Goal: Contribute content: Add original content to the website for others to see

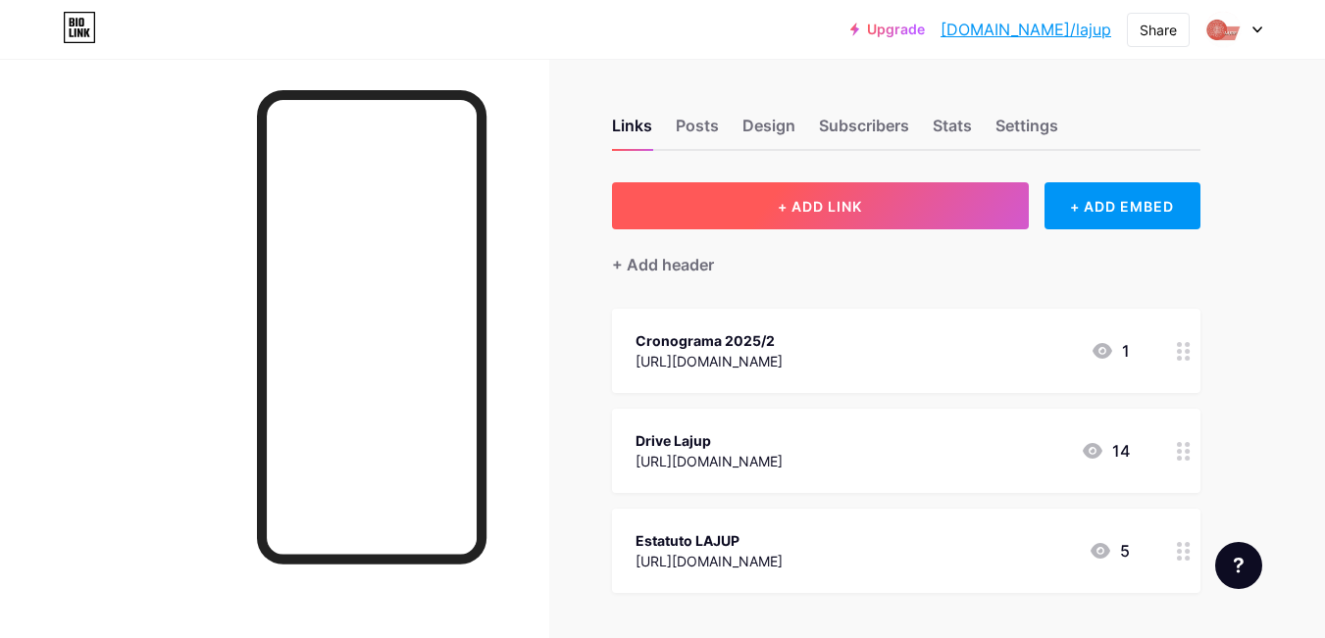
click at [840, 201] on span "+ ADD LINK" at bounding box center [820, 206] width 84 height 17
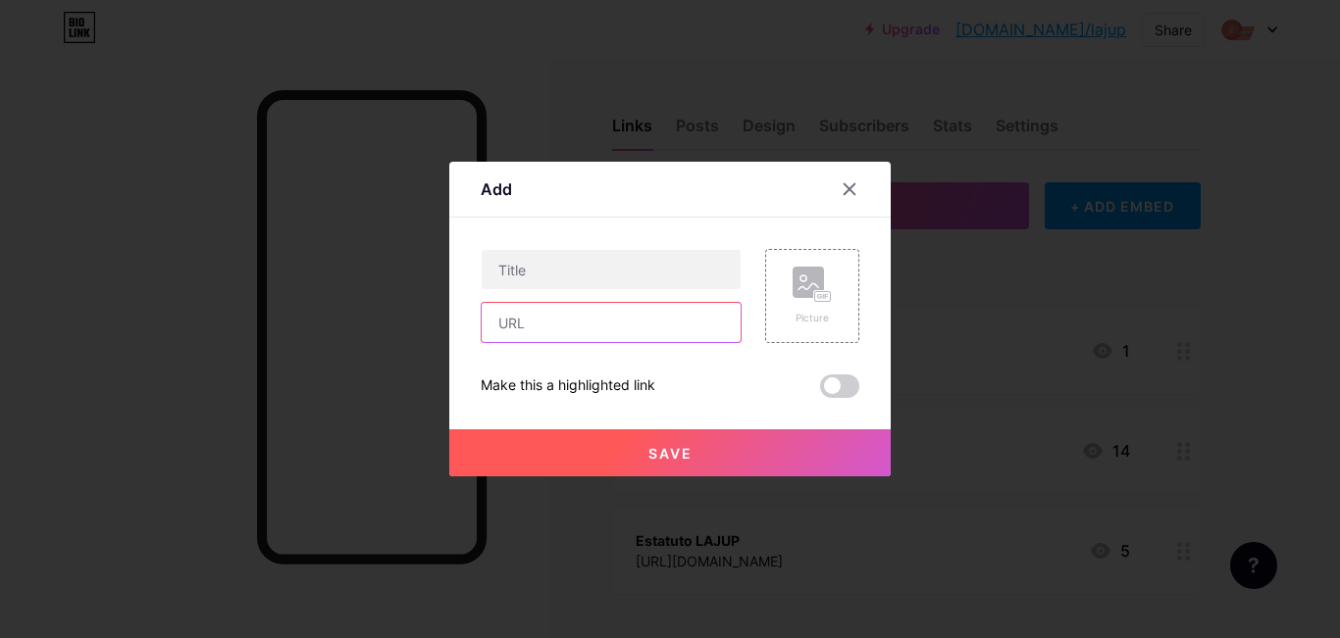
click at [606, 336] on input "text" at bounding box center [610, 322] width 259 height 39
paste input "[URL][DOMAIN_NAME]"
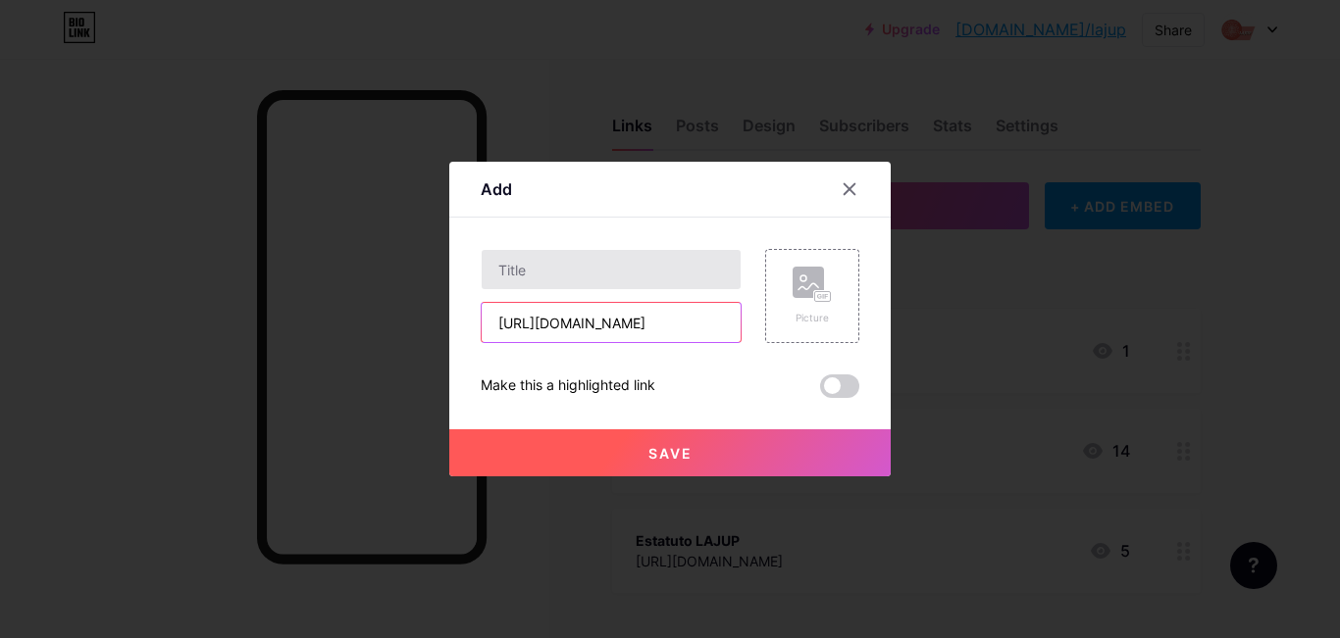
type input "[URL][DOMAIN_NAME]"
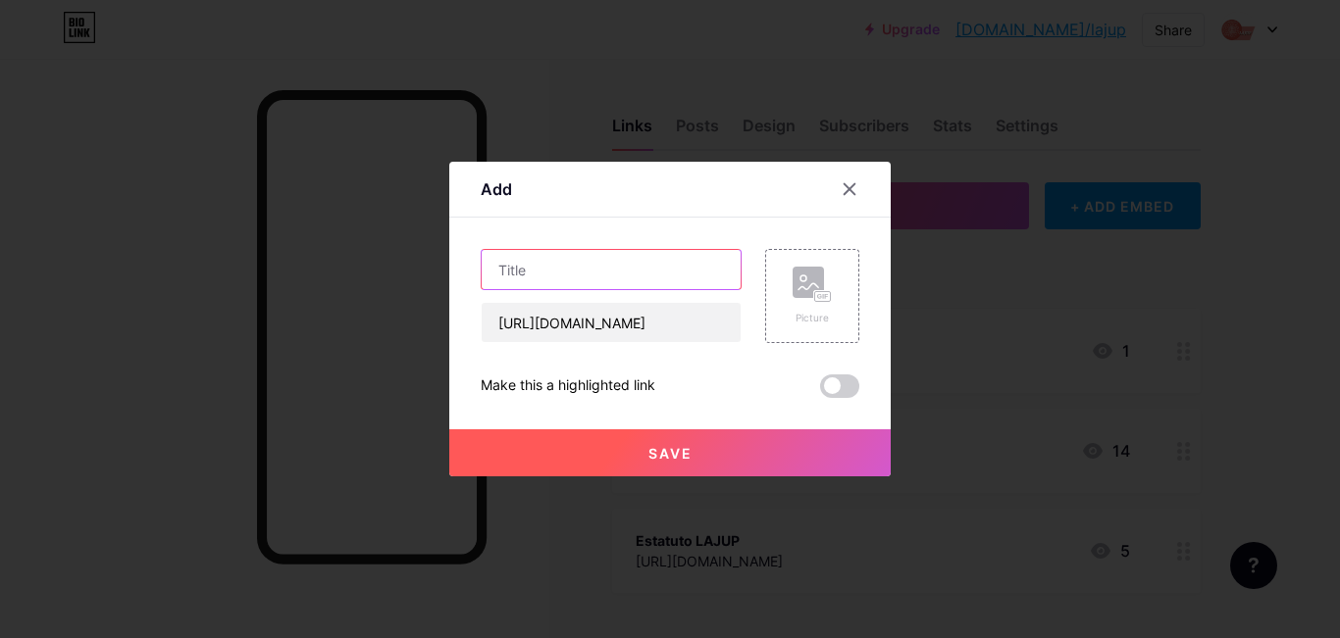
scroll to position [0, 0]
click at [557, 269] on input "text" at bounding box center [610, 269] width 259 height 39
type input "1ª [PERSON_NAME]: Alma em Ato"
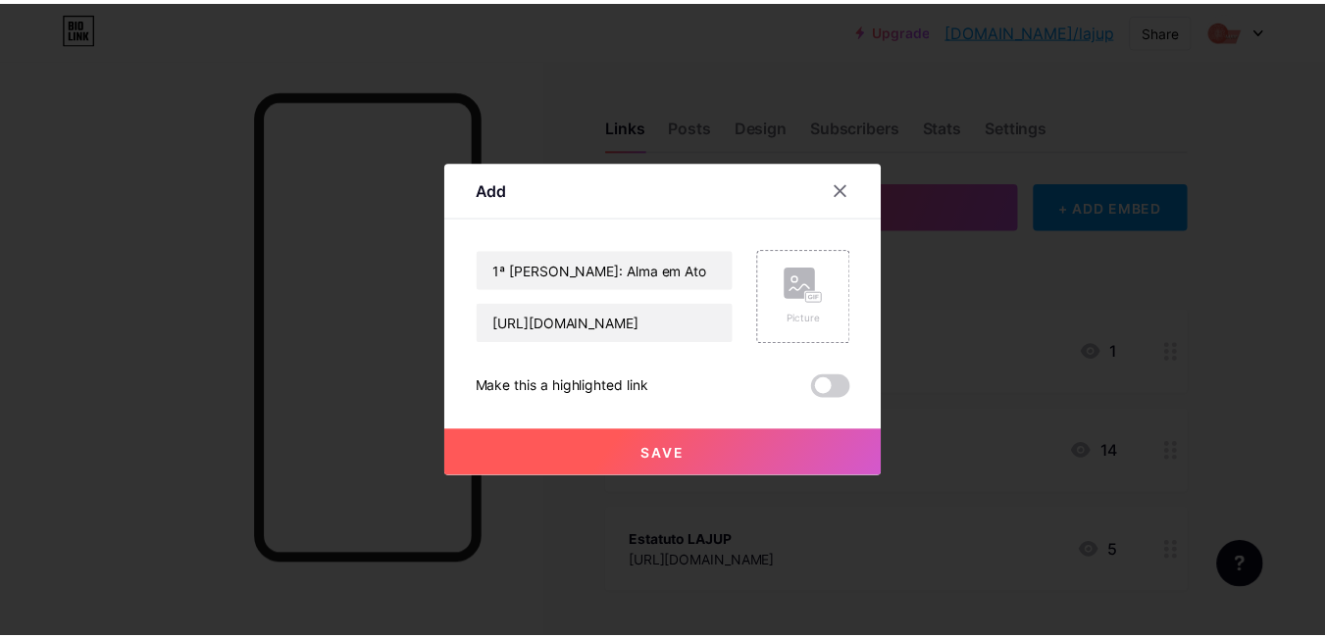
scroll to position [0, 0]
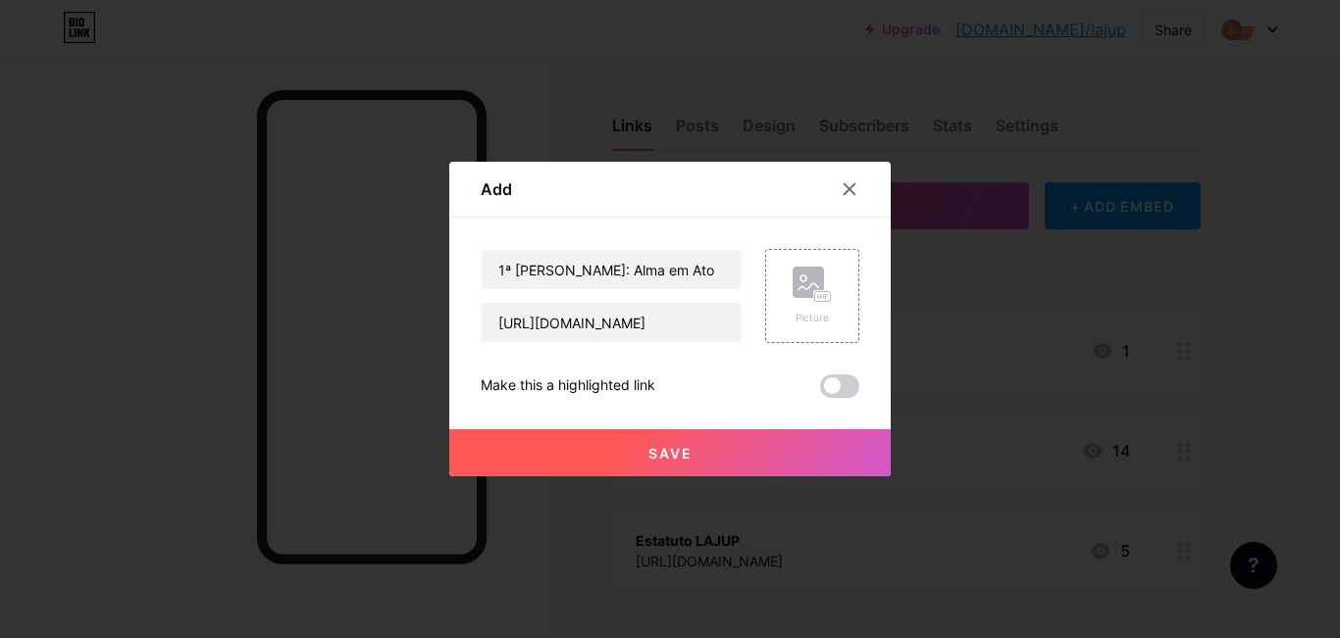
click at [766, 444] on button "Save" at bounding box center [669, 453] width 441 height 47
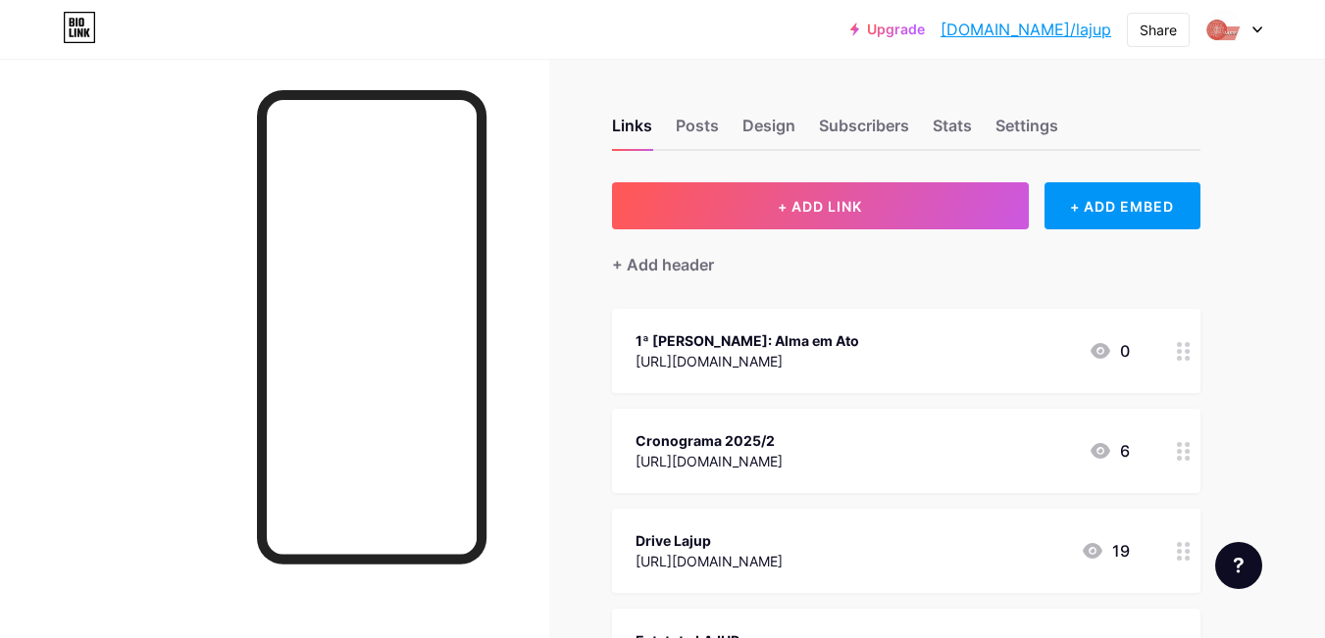
click at [1251, 392] on div "Links Posts Design Subscribers Stats Settings + ADD LINK + ADD EMBED + Add head…" at bounding box center [641, 520] width 1283 height 922
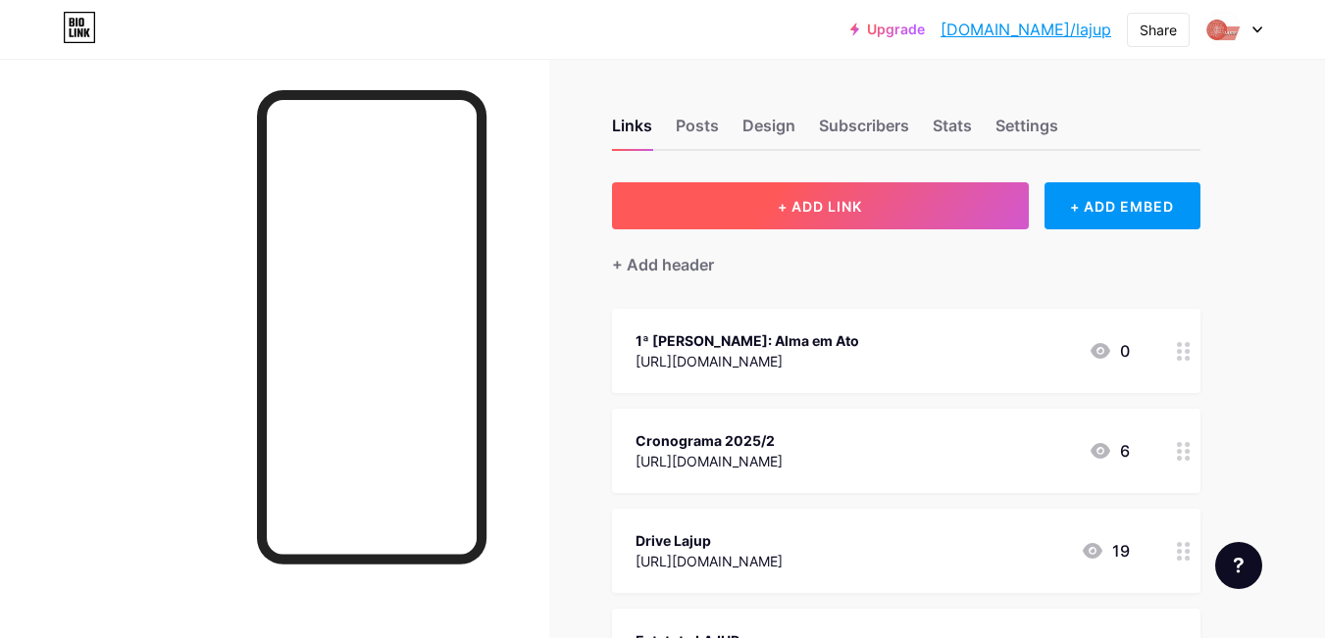
click at [852, 216] on button "+ ADD LINK" at bounding box center [820, 205] width 417 height 47
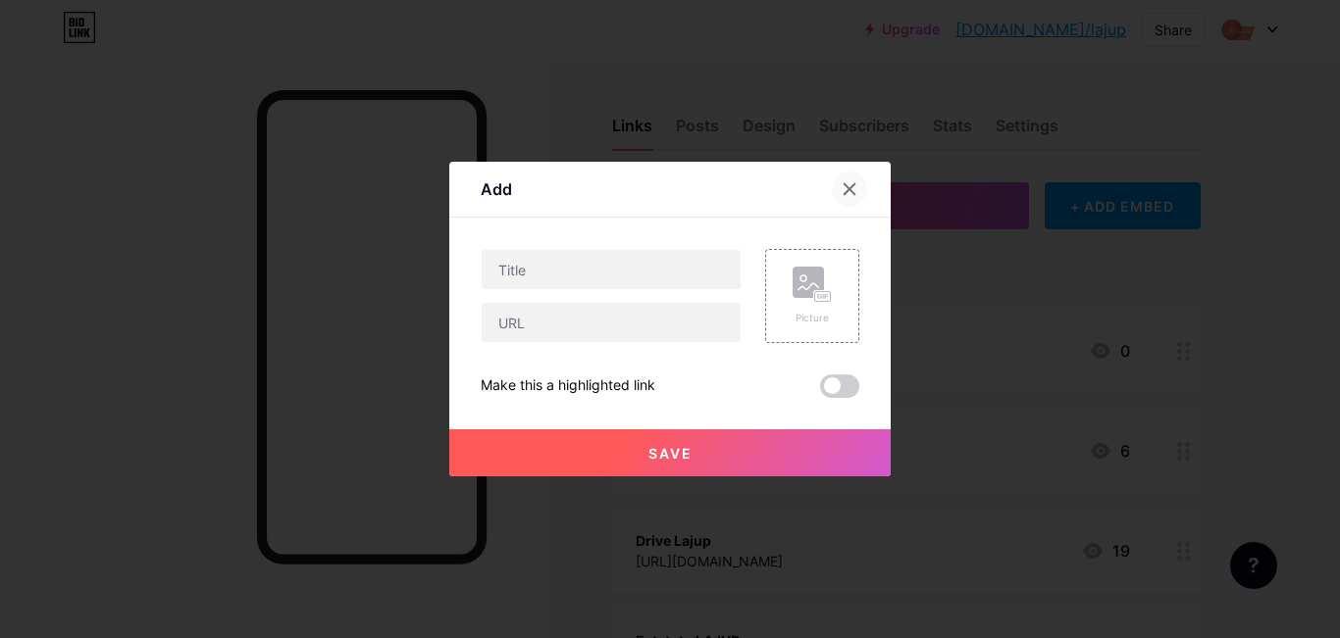
click at [856, 191] on icon at bounding box center [849, 189] width 16 height 16
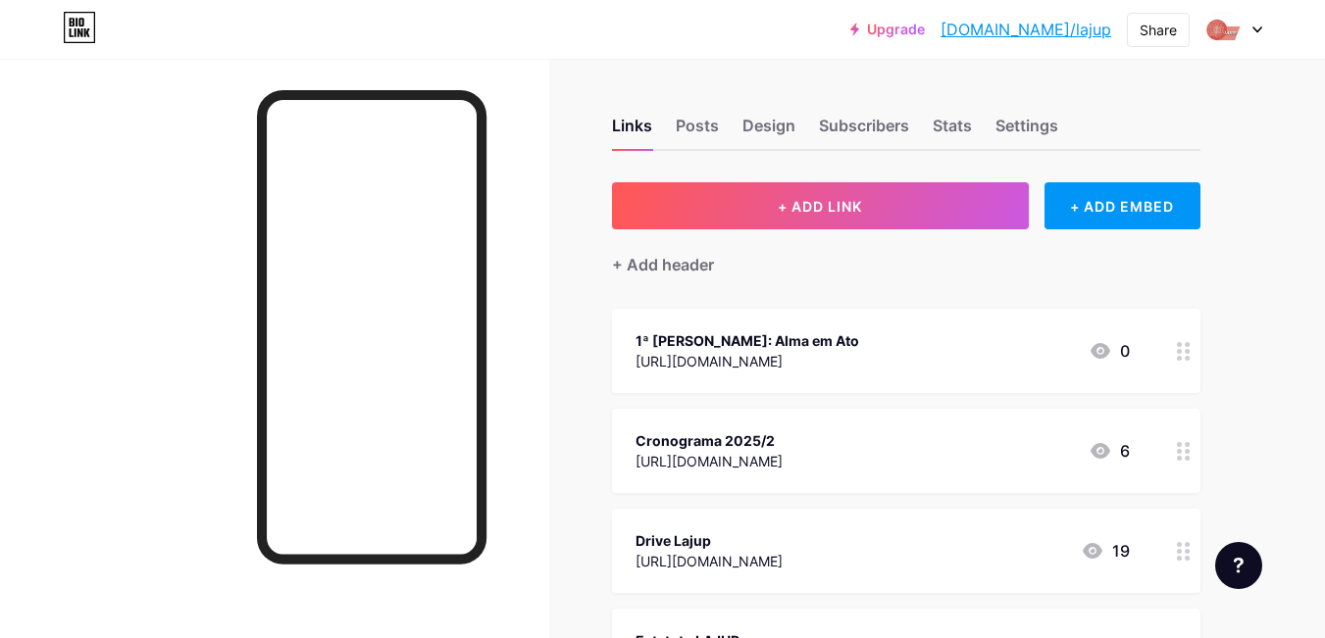
click at [1040, 340] on div "1ª [PERSON_NAME]: Alma em Ato [URL][DOMAIN_NAME] 0" at bounding box center [882, 351] width 494 height 45
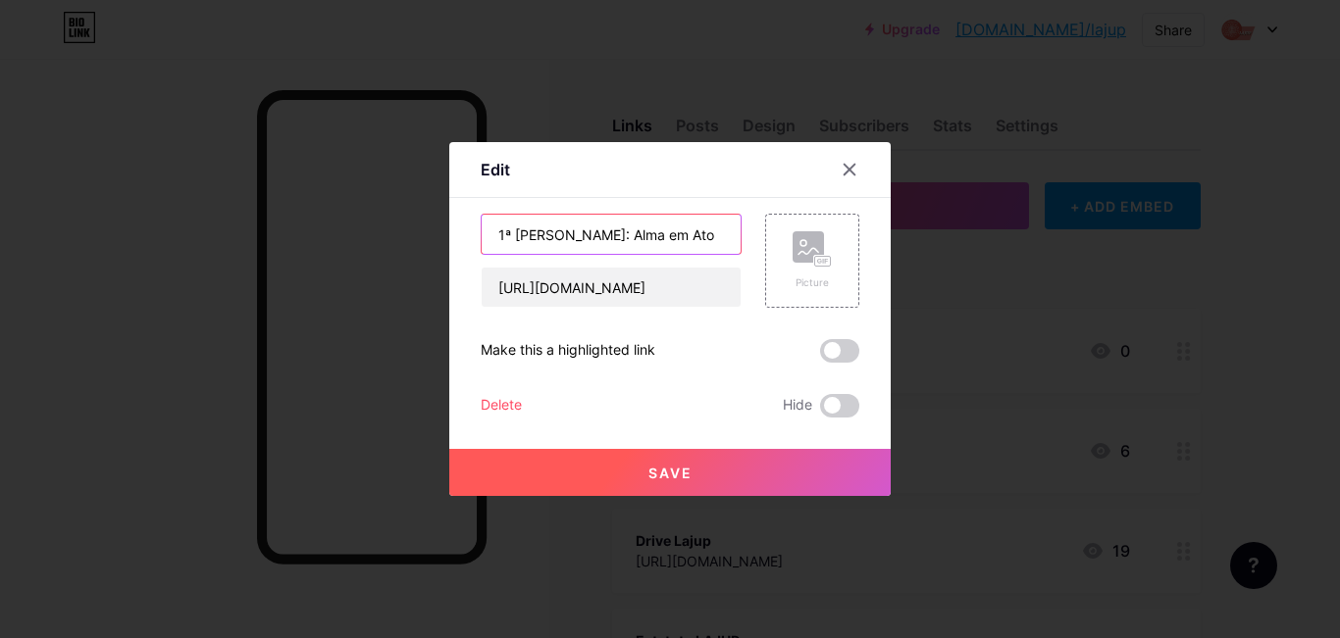
click at [651, 237] on input "1ª [PERSON_NAME]: Alma em Ato" at bounding box center [610, 234] width 259 height 39
click at [771, 465] on button "Save" at bounding box center [669, 472] width 441 height 47
